Goal: Communication & Community: Answer question/provide support

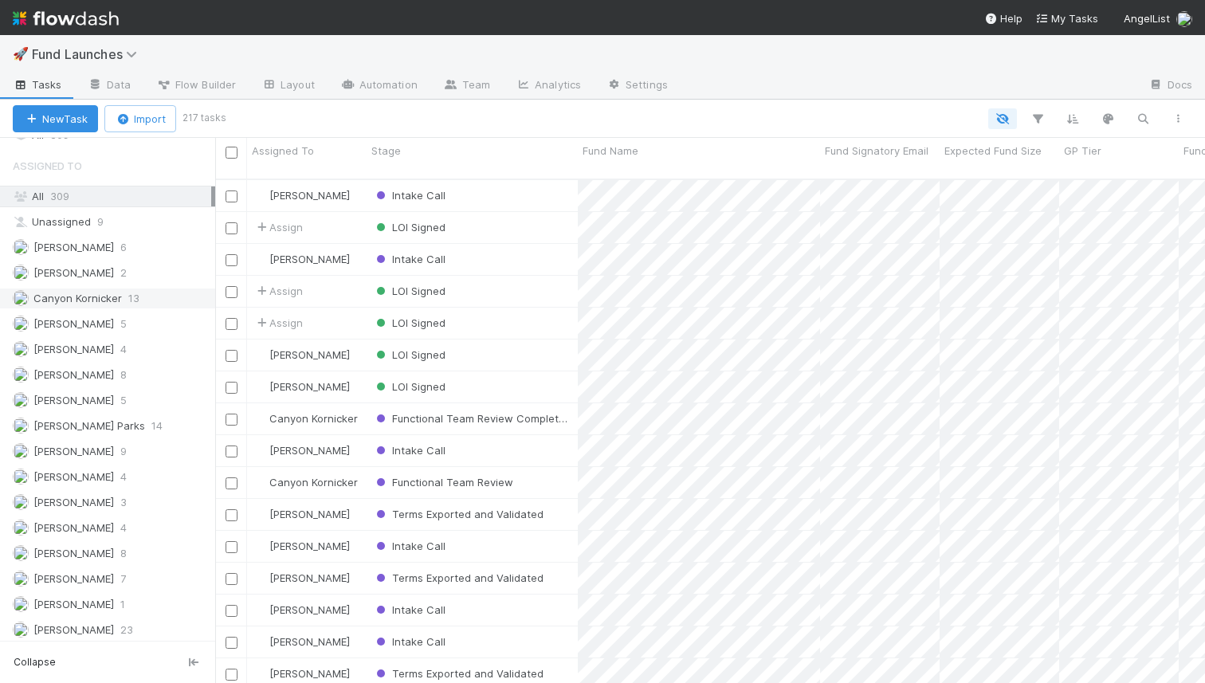
scroll to position [1071, 0]
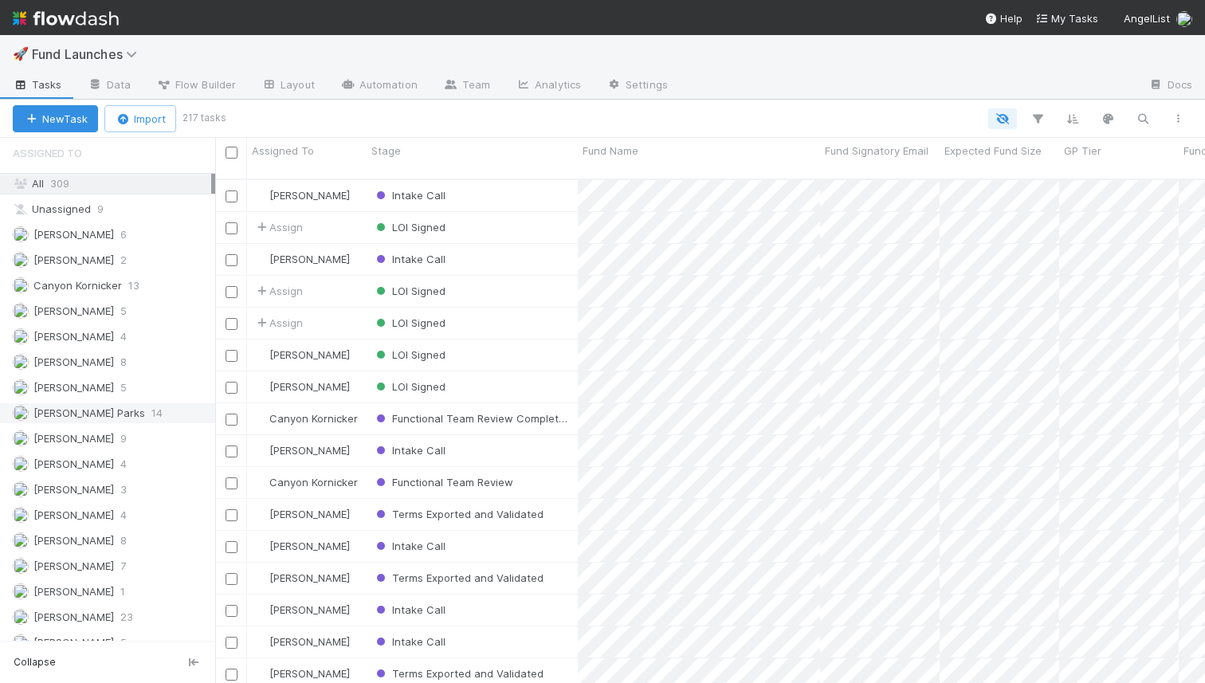
click at [159, 404] on div "Cooper Parks 14" at bounding box center [112, 413] width 199 height 20
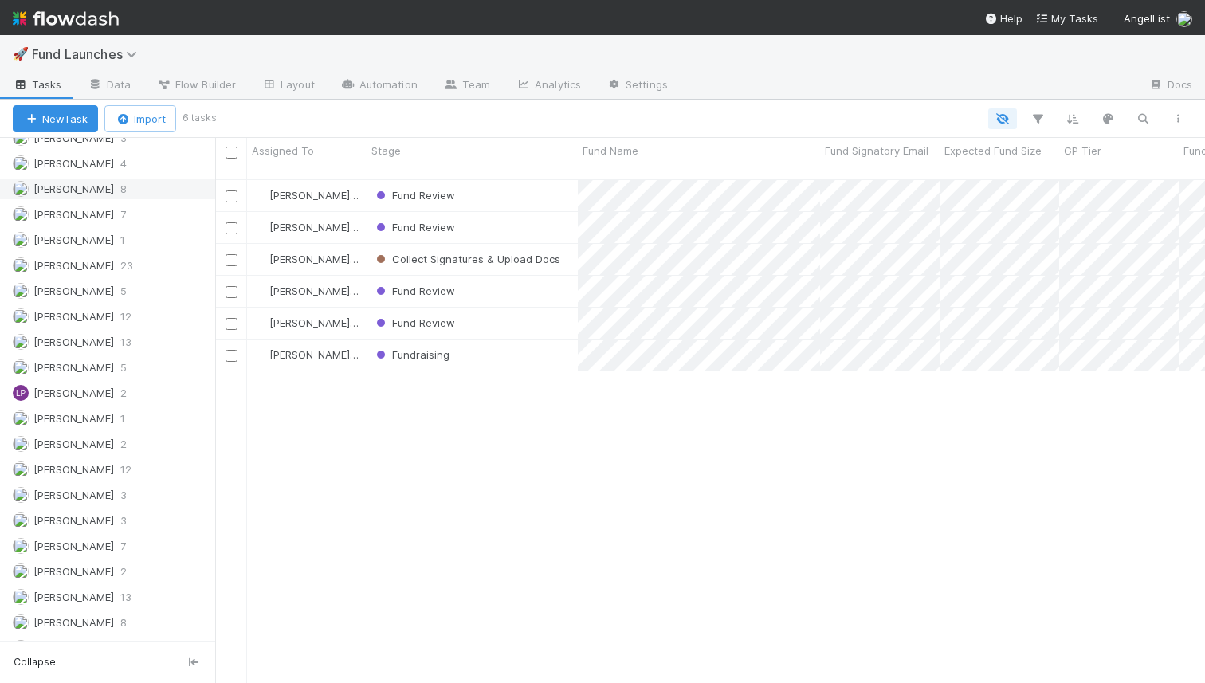
scroll to position [1425, 0]
click at [119, 338] on div "Karan Thapar 13" at bounding box center [112, 340] width 199 height 20
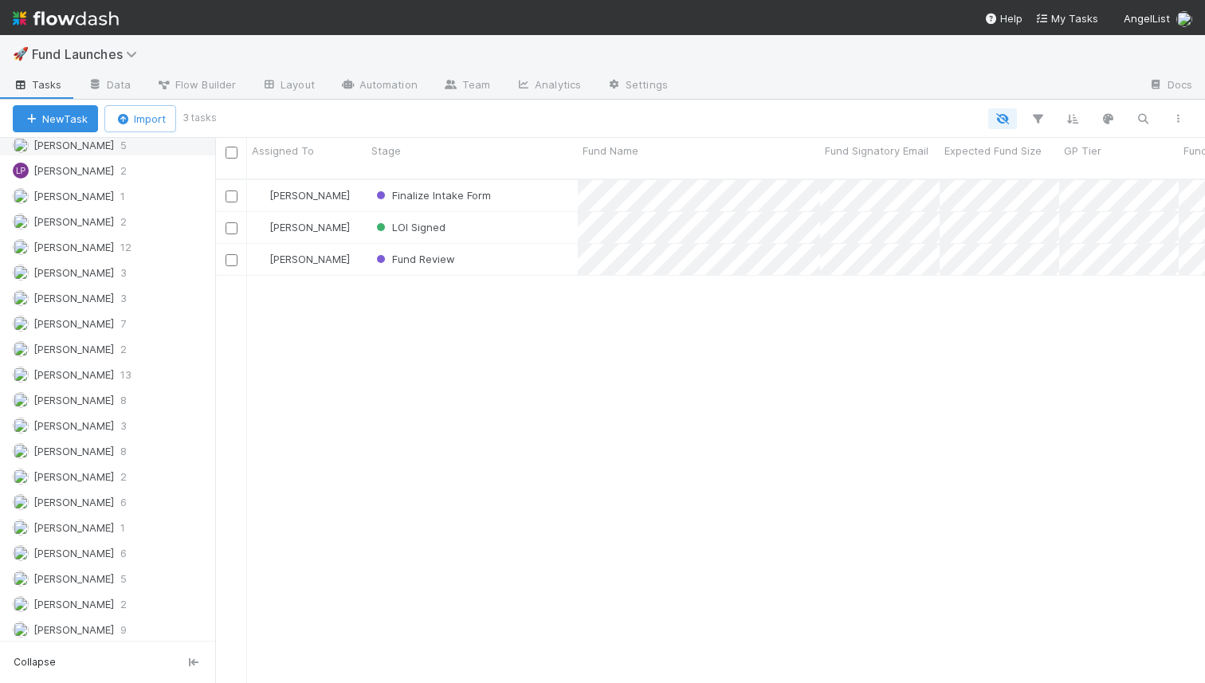
scroll to position [1650, 0]
click at [128, 375] on div "Nora Hafez 13" at bounding box center [112, 370] width 199 height 20
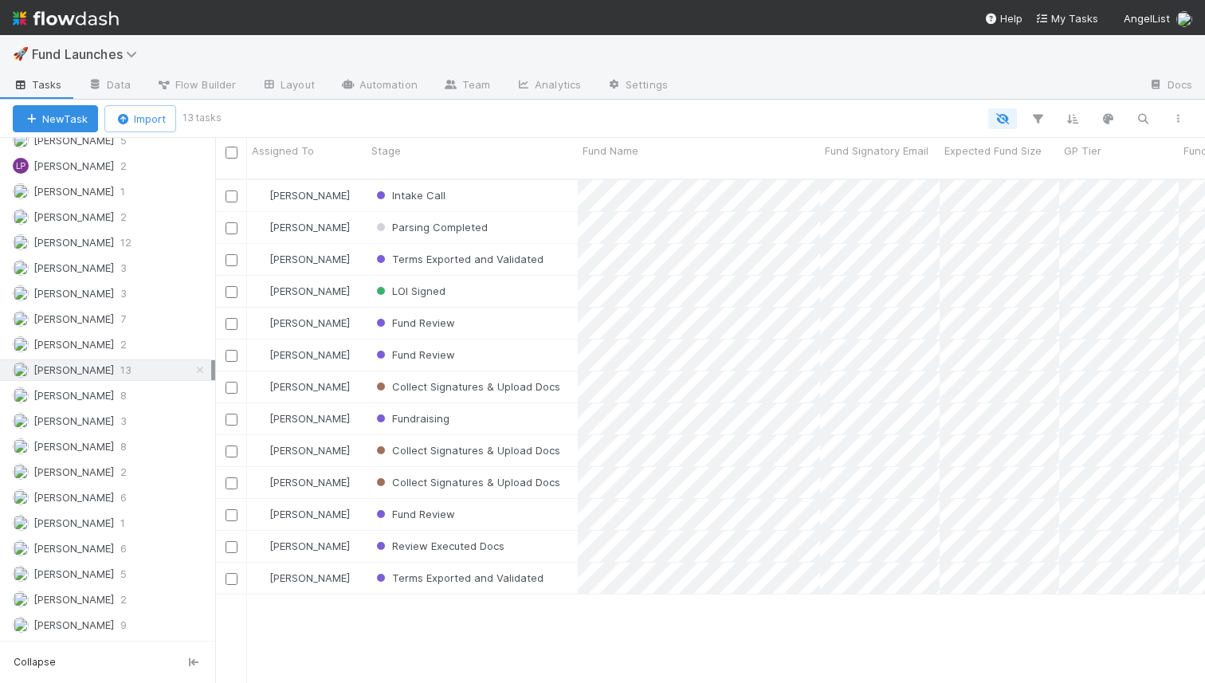
scroll to position [517, 990]
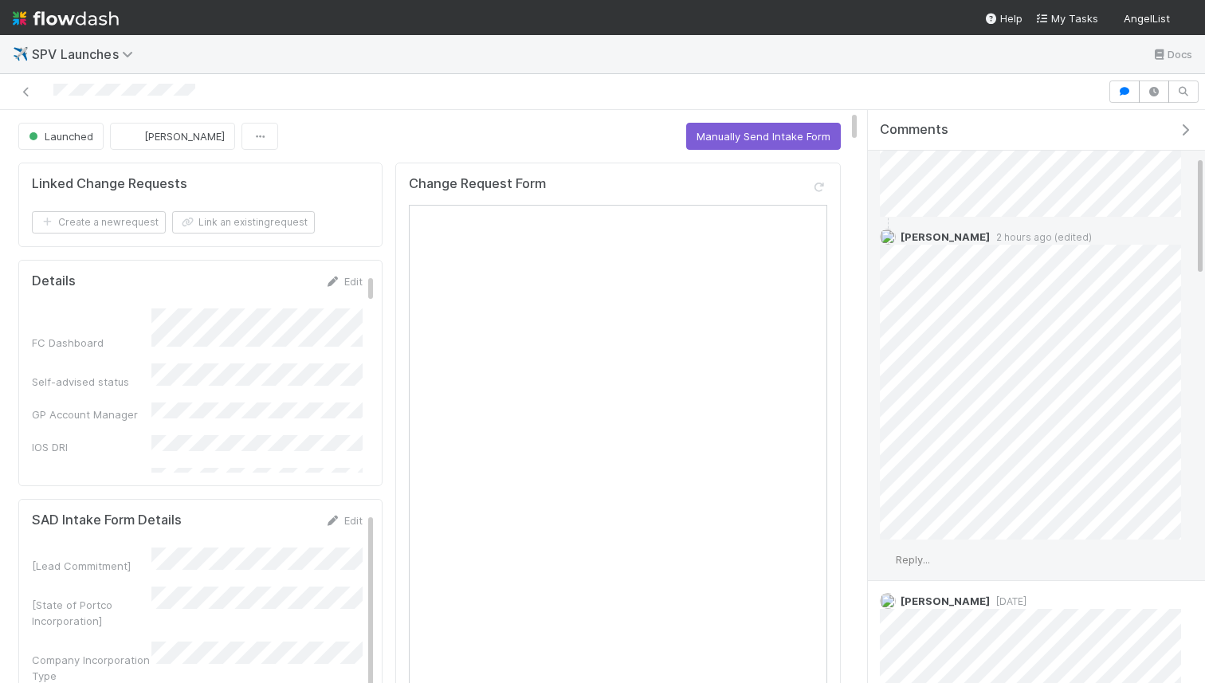
scroll to position [316, 0]
click at [918, 555] on span "Reply..." at bounding box center [913, 552] width 34 height 13
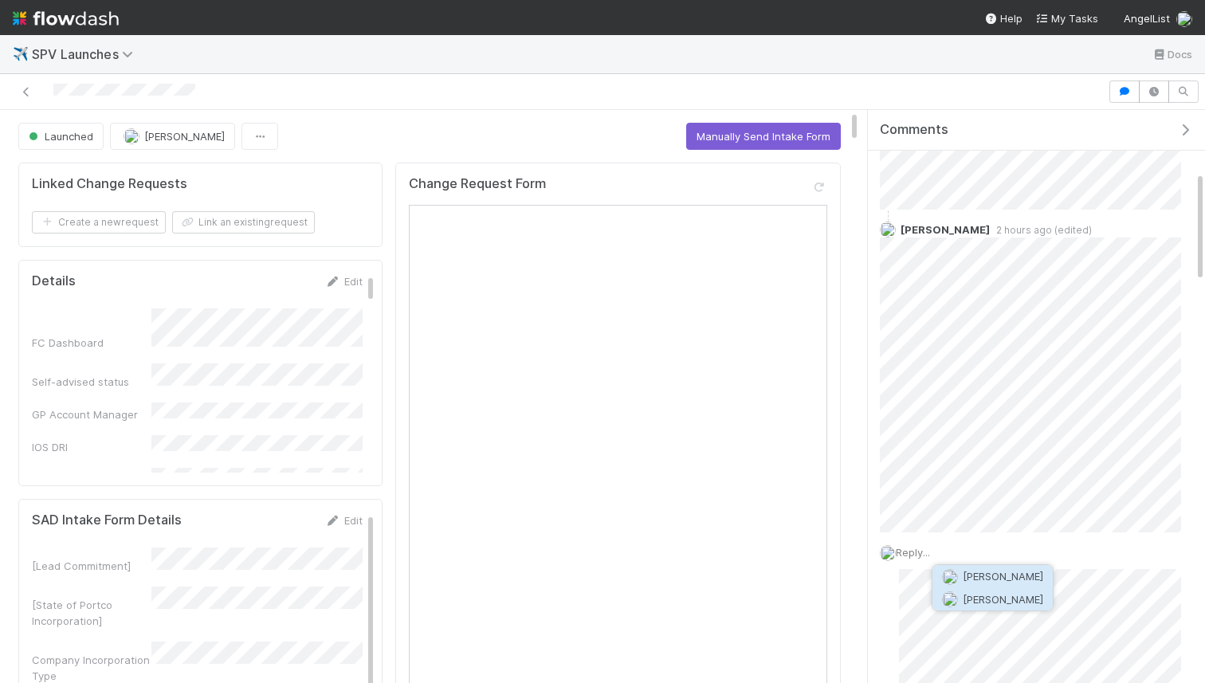
click at [989, 593] on span "[PERSON_NAME]" at bounding box center [1003, 599] width 81 height 13
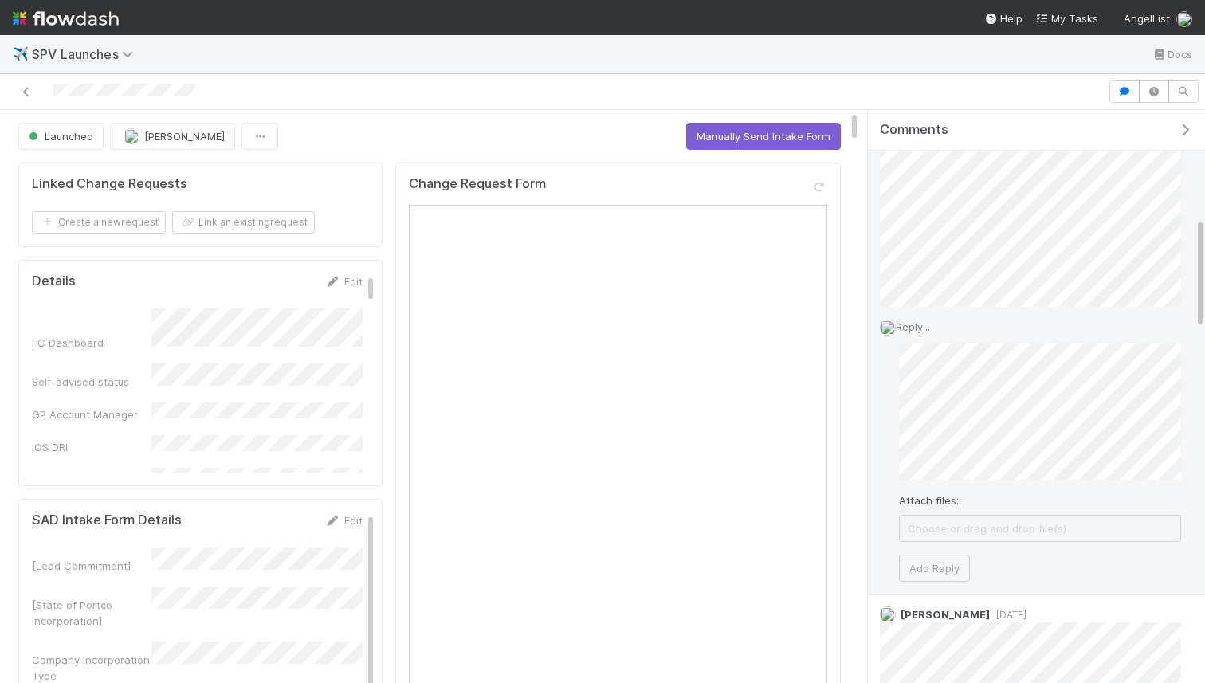
scroll to position [556, 0]
click at [942, 559] on button "Add Reply" at bounding box center [934, 554] width 71 height 27
